Goal: Information Seeking & Learning: Learn about a topic

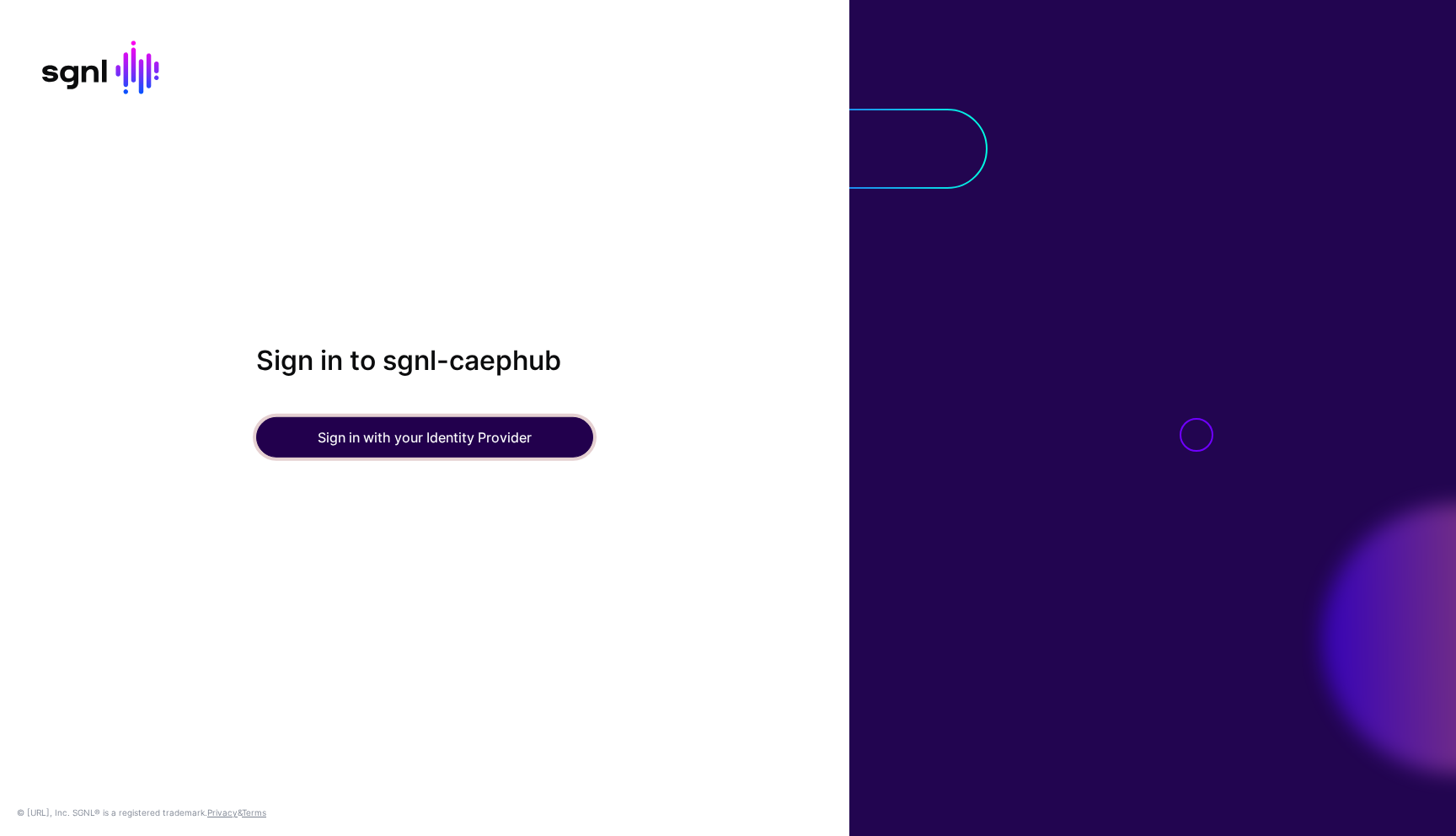
click at [374, 428] on button "Sign in with your Identity Provider" at bounding box center [425, 436] width 337 height 40
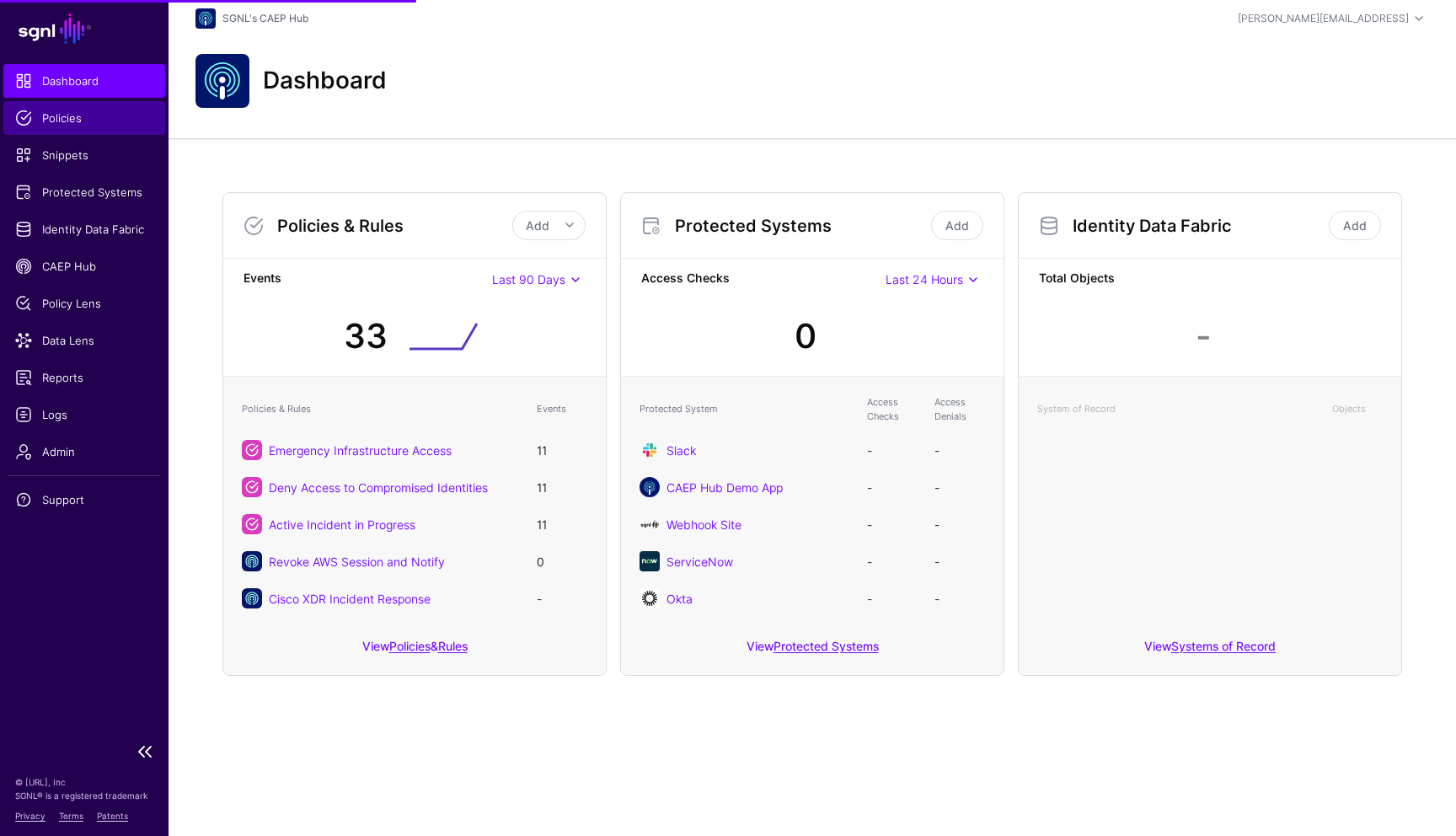
click at [78, 124] on span "Policies" at bounding box center [84, 118] width 138 height 17
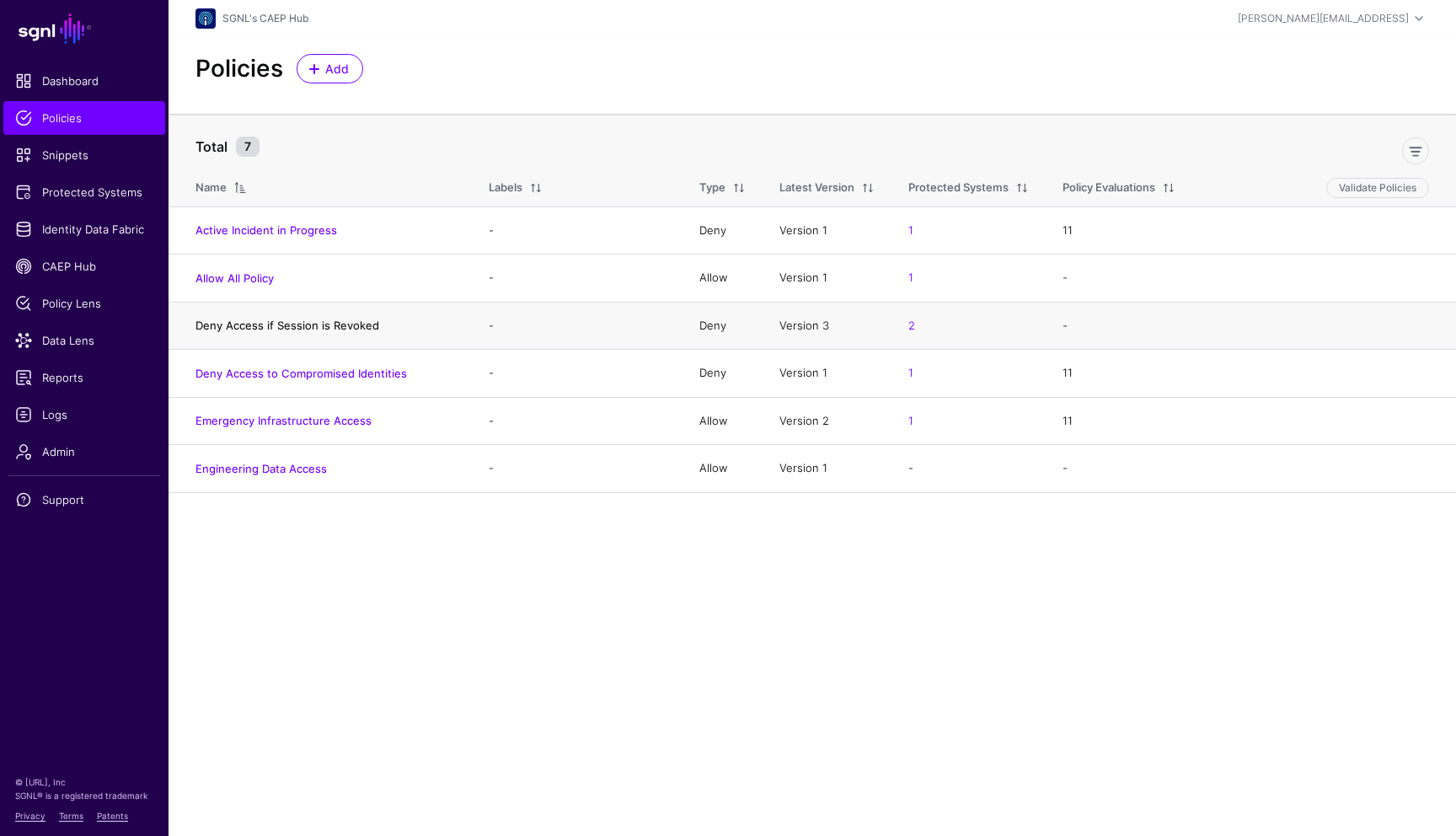
click at [291, 328] on link "Deny Access if Session is Revoked" at bounding box center [287, 326] width 184 height 14
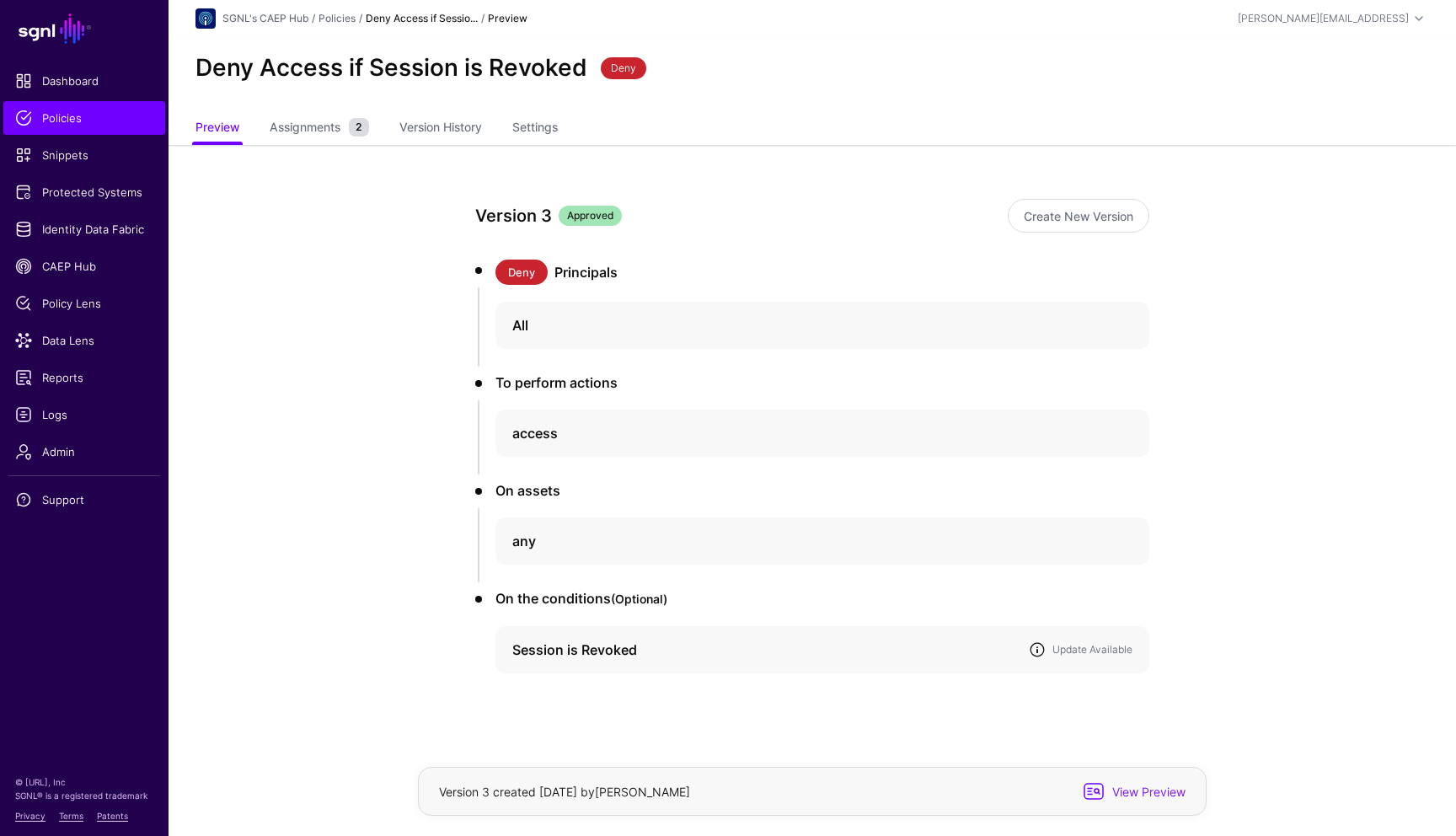
click at [1035, 649] on link at bounding box center [1037, 649] width 17 height 17
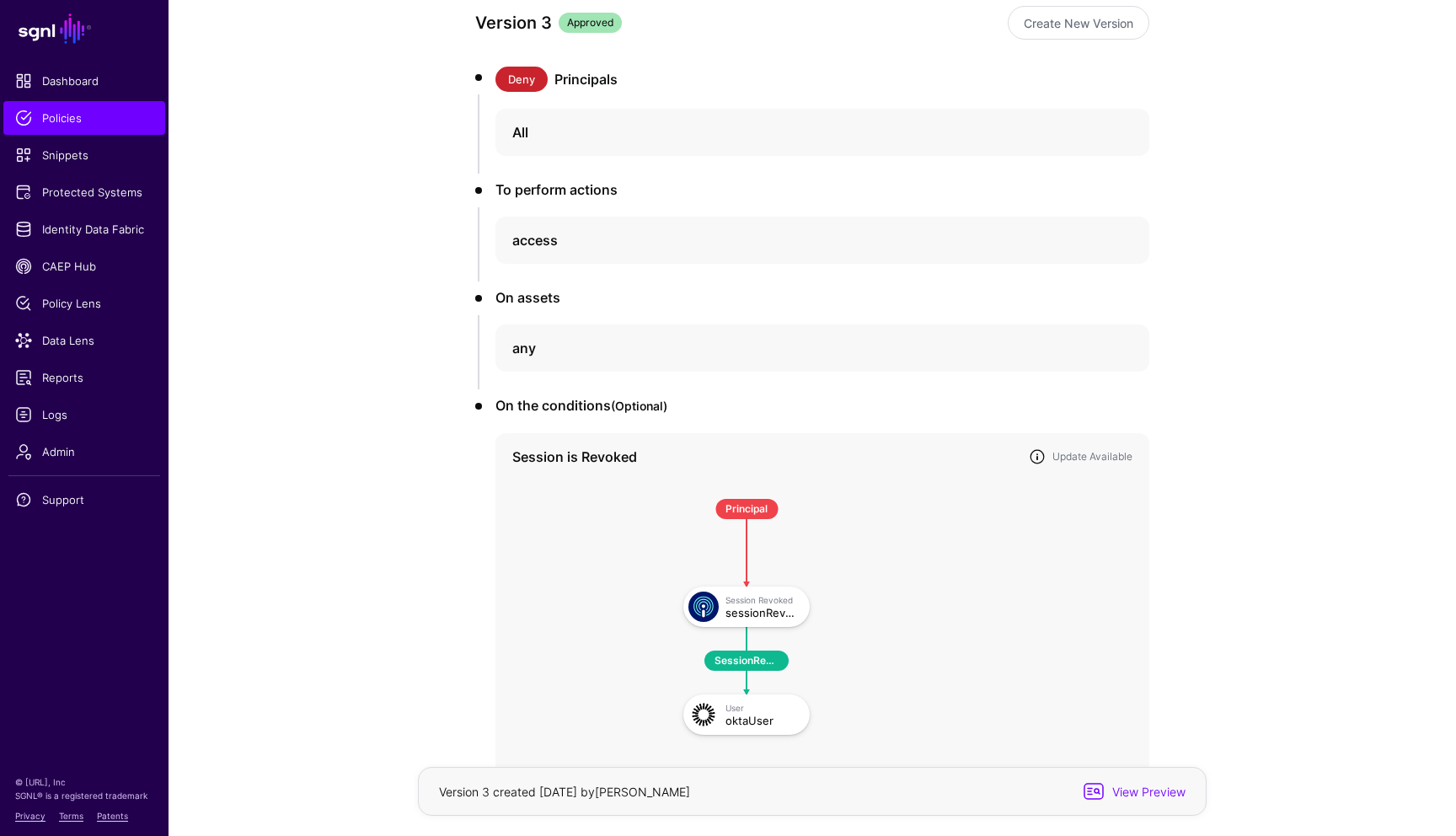
scroll to position [234, 0]
